Goal: Task Accomplishment & Management: Complete application form

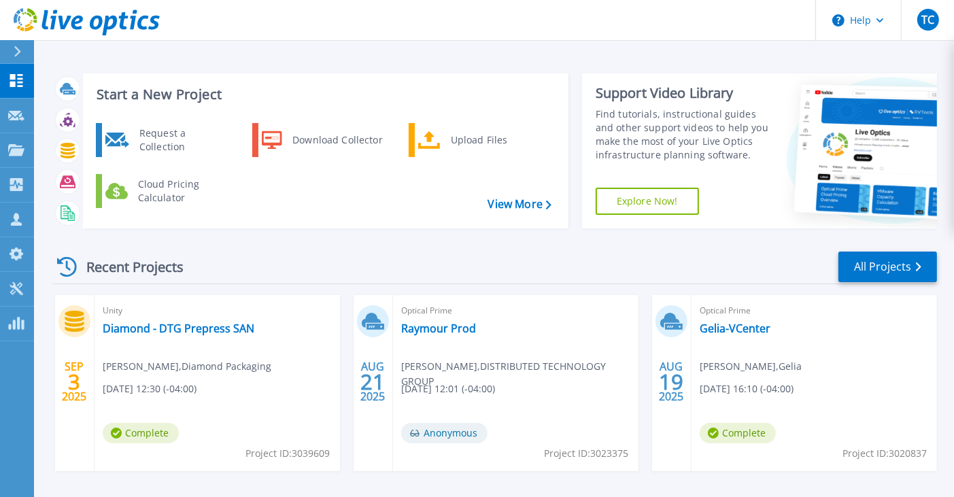
click at [85, 486] on div "SEP 3 2025 Unity Diamond - DTG Prepress SAN Matt McKee , Diamond Packaging 09/0…" at bounding box center [489, 498] width 896 height 407
drag, startPoint x: 204, startPoint y: 143, endPoint x: 245, endPoint y: 160, distance: 44.8
click at [204, 144] on div "Request a Collection" at bounding box center [182, 139] width 99 height 27
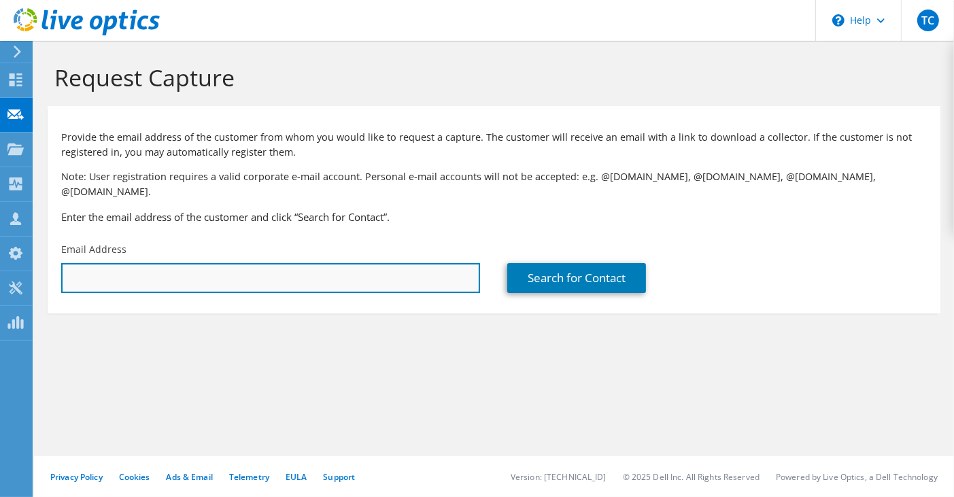
click at [175, 263] on input "text" at bounding box center [270, 278] width 419 height 30
paste input "michael.phillips2@momentive.com"
type input "michael.phillips2@momentive.com"
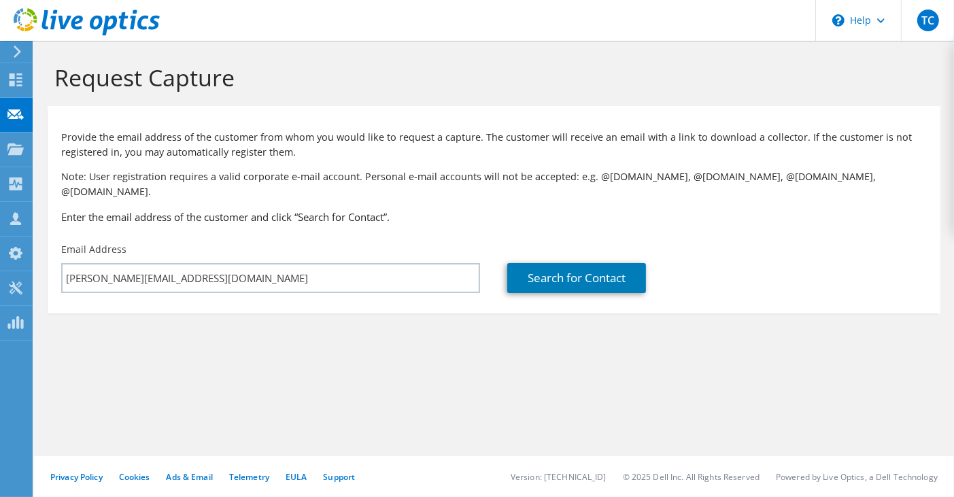
click at [403, 356] on section "Request Capture Provide the email address of the customer from whom you would l…" at bounding box center [494, 211] width 920 height 341
click at [577, 263] on link "Search for Contact" at bounding box center [576, 278] width 139 height 30
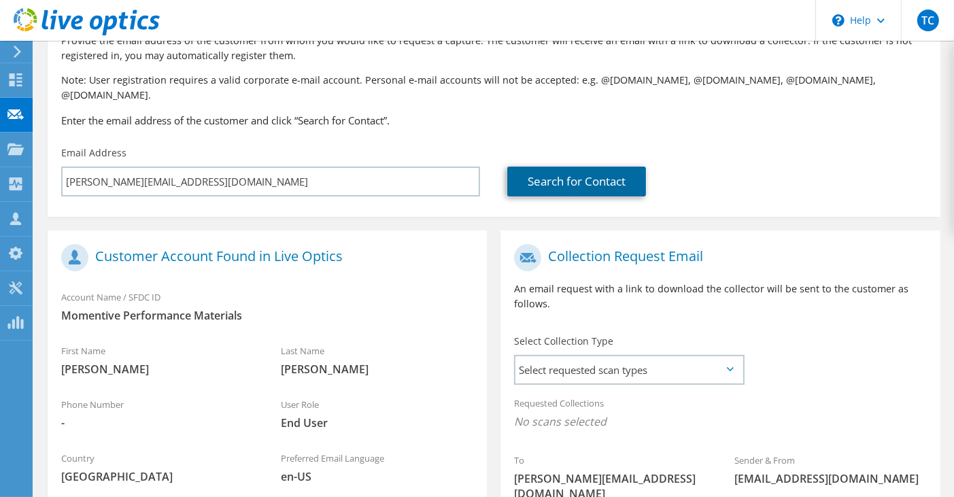
scroll to position [204, 0]
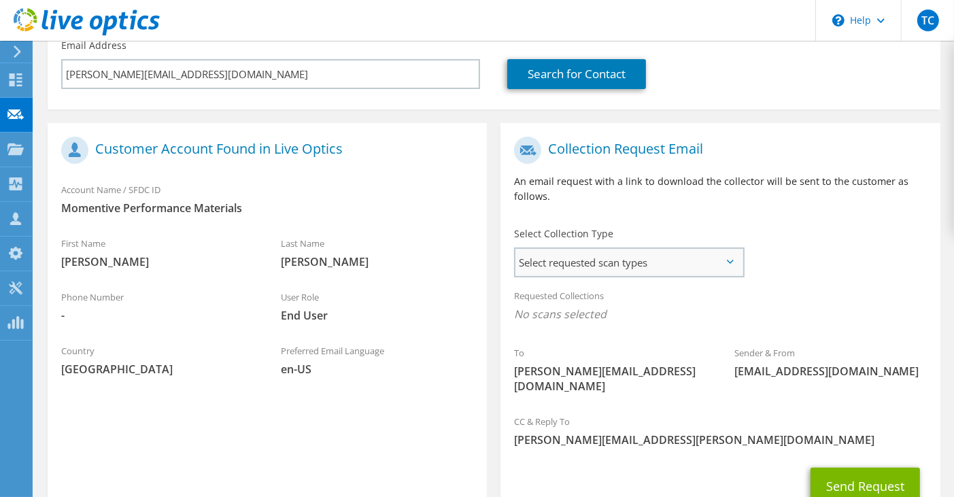
click at [658, 253] on span "Select requested scan types" at bounding box center [628, 262] width 227 height 27
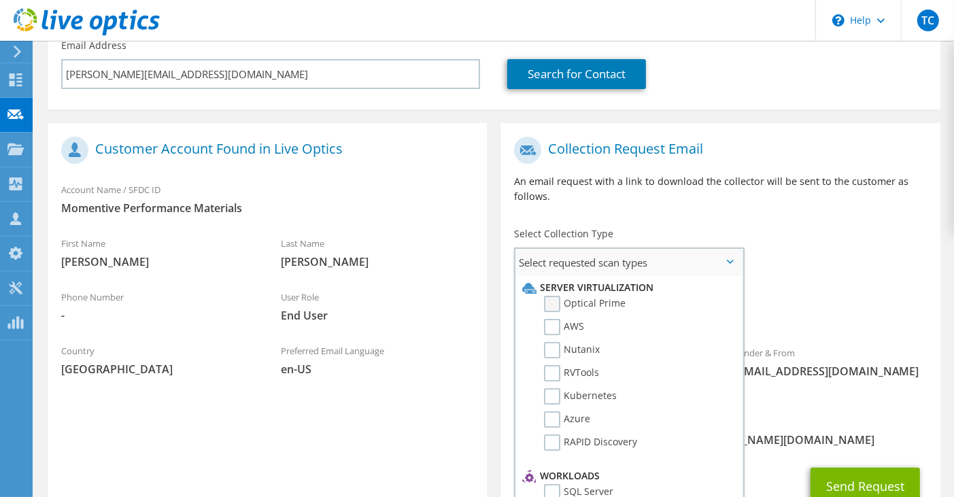
click at [595, 296] on label "Optical Prime" at bounding box center [585, 304] width 82 height 16
click at [0, 0] on input "Optical Prime" at bounding box center [0, 0] width 0 height 0
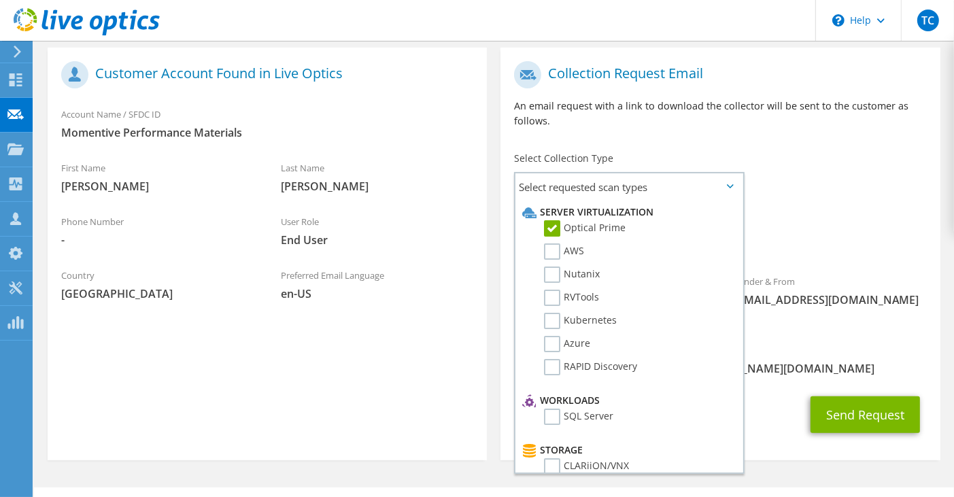
scroll to position [281, 0]
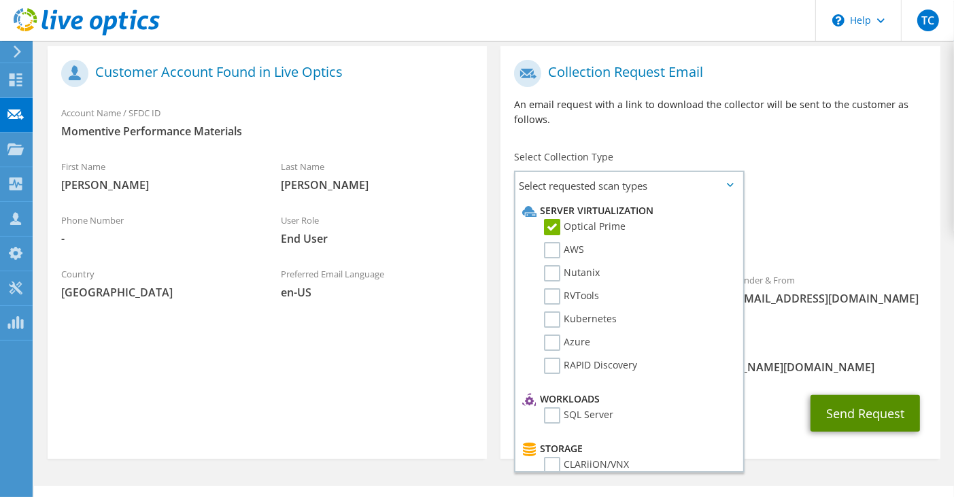
click at [870, 395] on button "Send Request" at bounding box center [865, 413] width 109 height 37
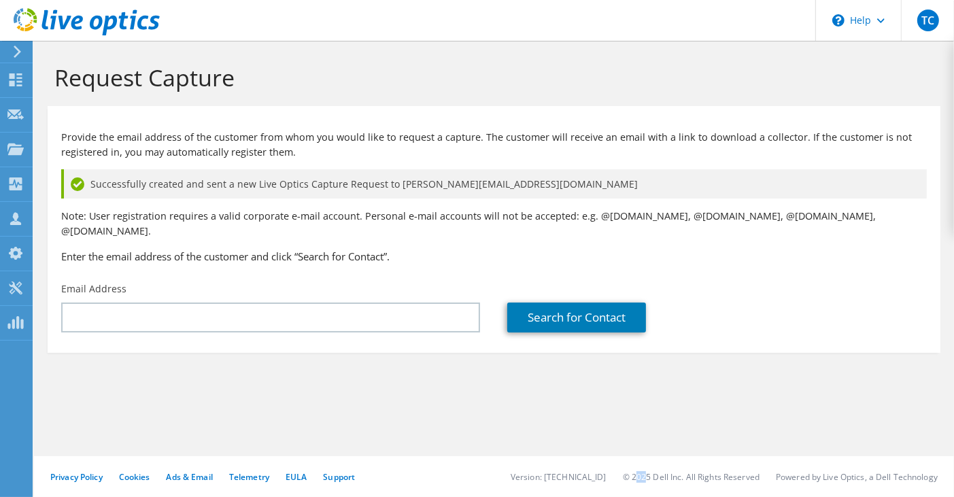
click at [630, 477] on li "© 2025 Dell Inc. All Rights Reserved" at bounding box center [691, 477] width 137 height 12
drag, startPoint x: 630, startPoint y: 477, endPoint x: 621, endPoint y: 373, distance: 104.4
click at [621, 373] on section "Request Capture Provide the email address of the customer from whom you would l…" at bounding box center [494, 231] width 920 height 380
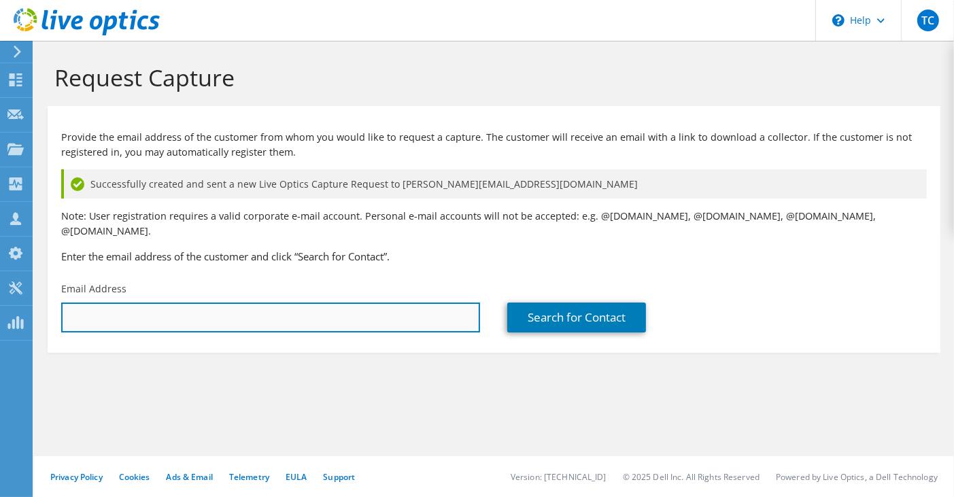
click at [166, 303] on input "text" at bounding box center [270, 318] width 419 height 30
paste input "michael.phillips2@momentive.com"
type input "michael.phillips2@momentive.com"
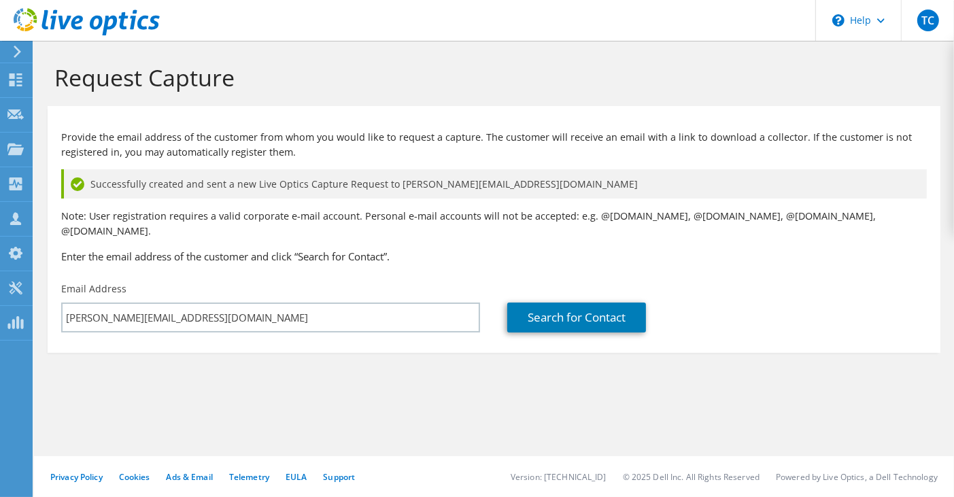
click at [194, 414] on div "Request Capture Provide the email address of the customer from whom you would l…" at bounding box center [494, 269] width 920 height 456
drag, startPoint x: 571, startPoint y: 288, endPoint x: 587, endPoint y: 299, distance: 19.1
click at [571, 303] on link "Search for Contact" at bounding box center [576, 318] width 139 height 30
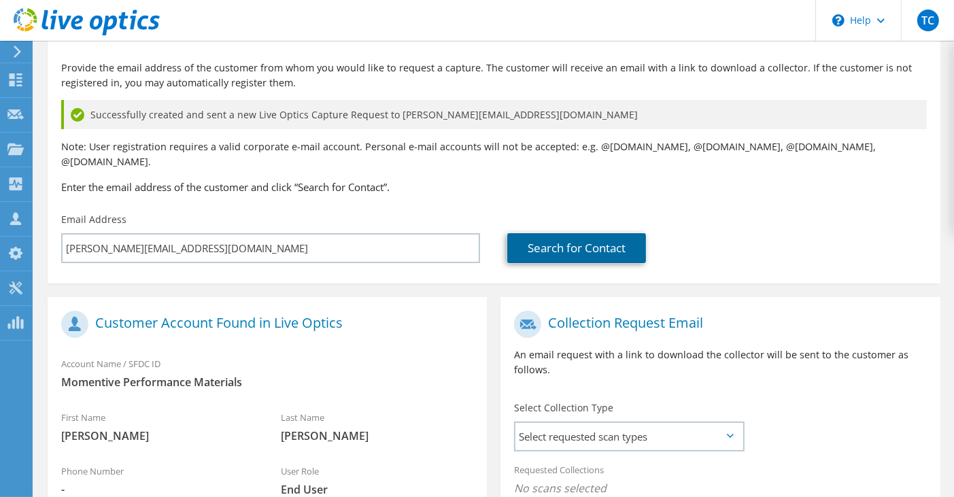
scroll to position [204, 0]
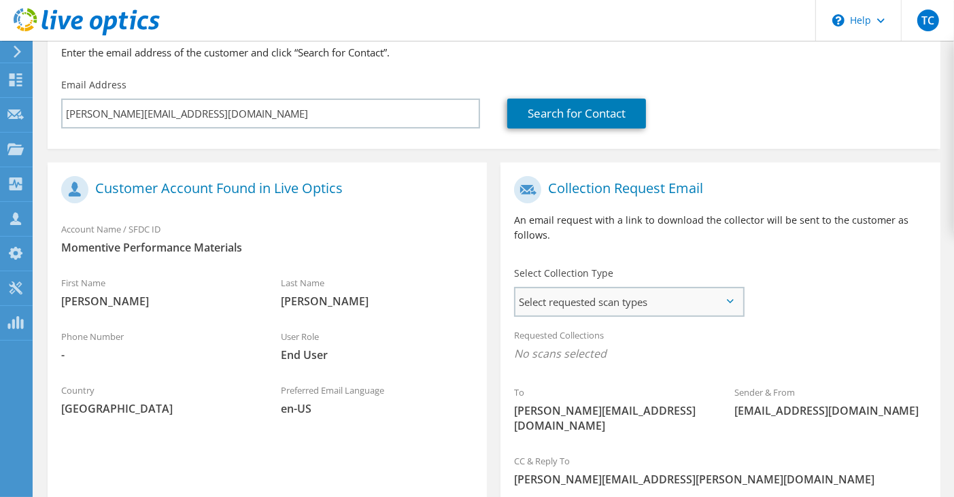
click at [672, 288] on span "Select requested scan types" at bounding box center [628, 301] width 227 height 27
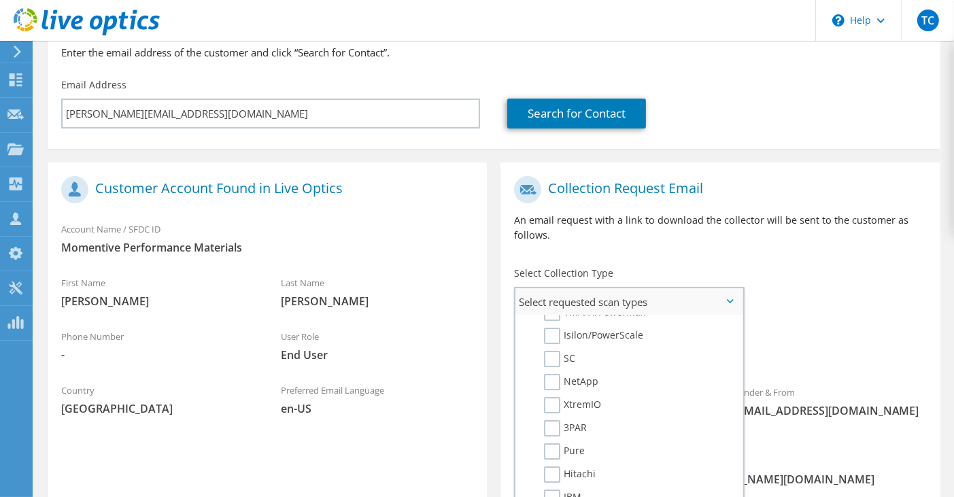
scroll to position [408, 0]
click at [554, 420] on label "Pure" at bounding box center [564, 428] width 41 height 16
click at [0, 0] on input "Pure" at bounding box center [0, 0] width 0 height 0
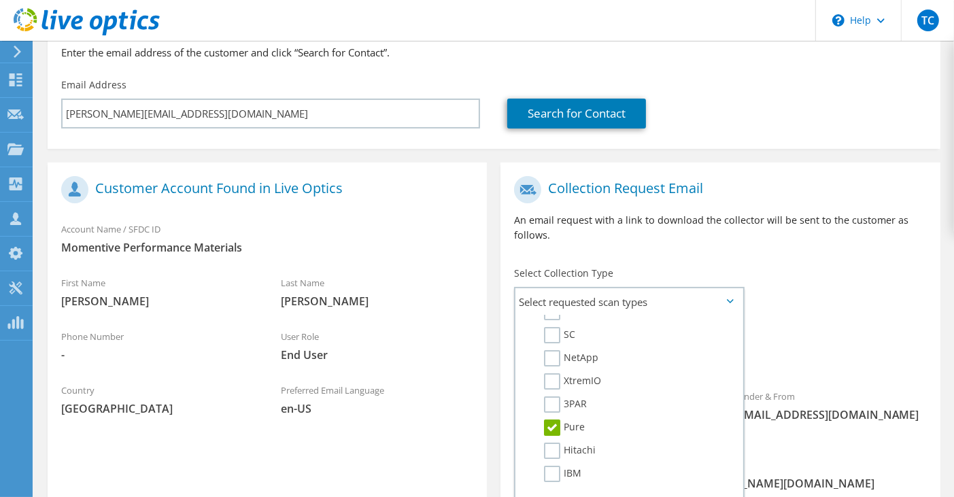
click at [820, 348] on span "Pure" at bounding box center [720, 357] width 412 height 22
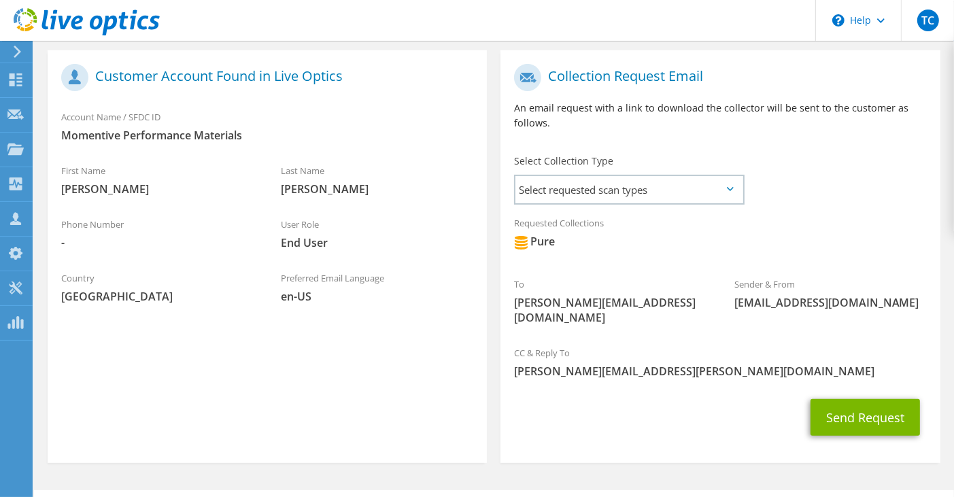
scroll to position [320, 0]
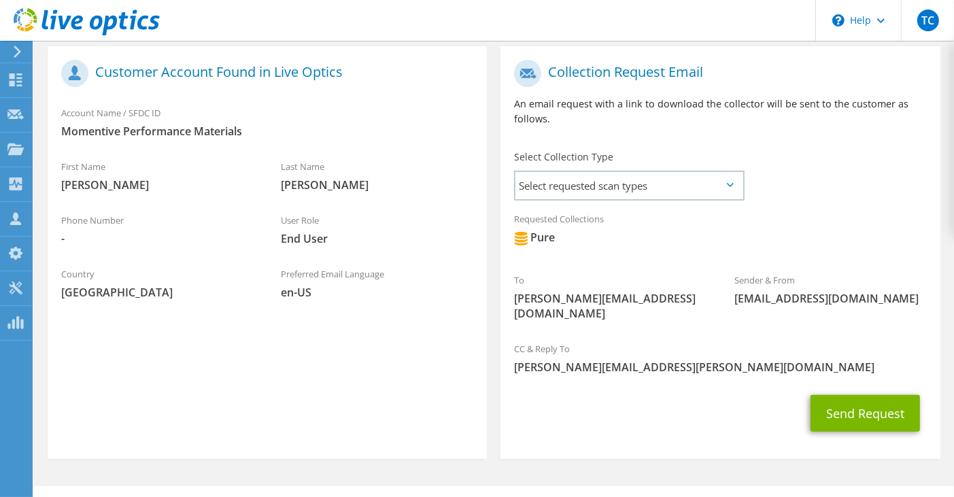
click at [138, 366] on section "Customer Account Found in Live Optics Account Name / SFDC ID Momentive Performa…" at bounding box center [267, 252] width 439 height 413
drag, startPoint x: 59, startPoint y: 443, endPoint x: 67, endPoint y: 443, distance: 7.5
click at [59, 443] on section "Request Capture Provide the email address of the customer from whom you would l…" at bounding box center [494, 124] width 920 height 806
click at [541, 396] on div "Send Request" at bounding box center [719, 413] width 439 height 50
click at [851, 395] on button "Send Request" at bounding box center [865, 413] width 109 height 37
